Goal: Obtain resource: Download file/media

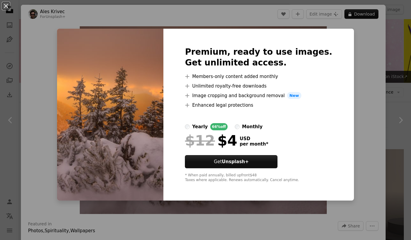
scroll to position [461, 0]
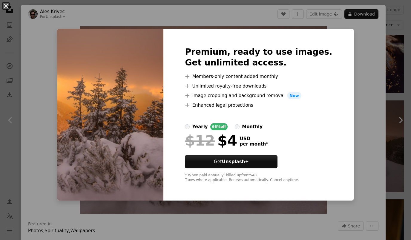
click at [361, 83] on div "An X shape Premium, ready to use images. Get unlimited access. A plus sign Memb…" at bounding box center [205, 120] width 411 height 240
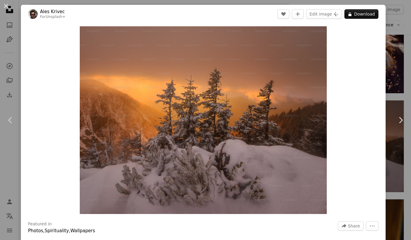
click at [9, 5] on button "An X shape" at bounding box center [5, 5] width 7 height 7
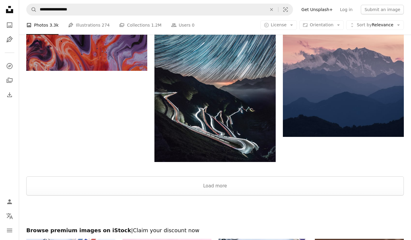
scroll to position [1203, 0]
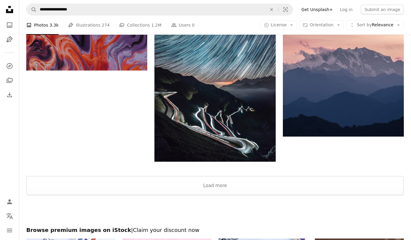
click at [353, 185] on button "Load more" at bounding box center [214, 185] width 377 height 19
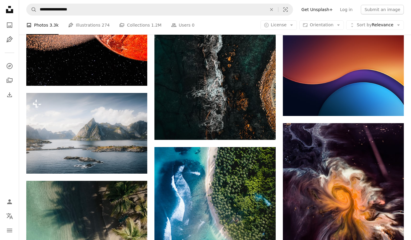
scroll to position [273, 0]
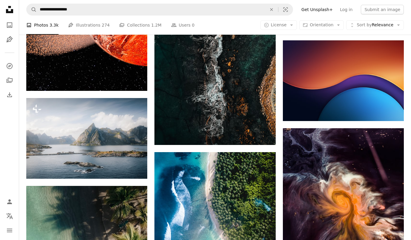
click at [60, 144] on img at bounding box center [86, 138] width 121 height 81
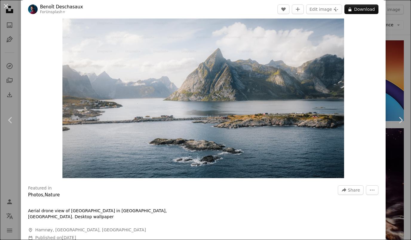
scroll to position [36, 0]
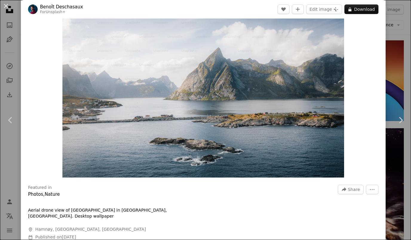
click at [367, 10] on button "A lock Download" at bounding box center [361, 9] width 34 height 10
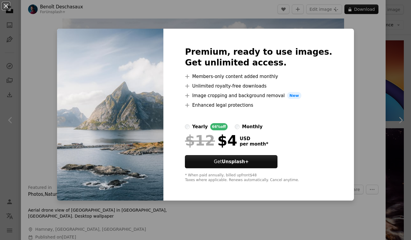
click at [47, 87] on div "An X shape Premium, ready to use images. Get unlimited access. A plus sign Memb…" at bounding box center [205, 120] width 411 height 240
